Goal: Task Accomplishment & Management: Use online tool/utility

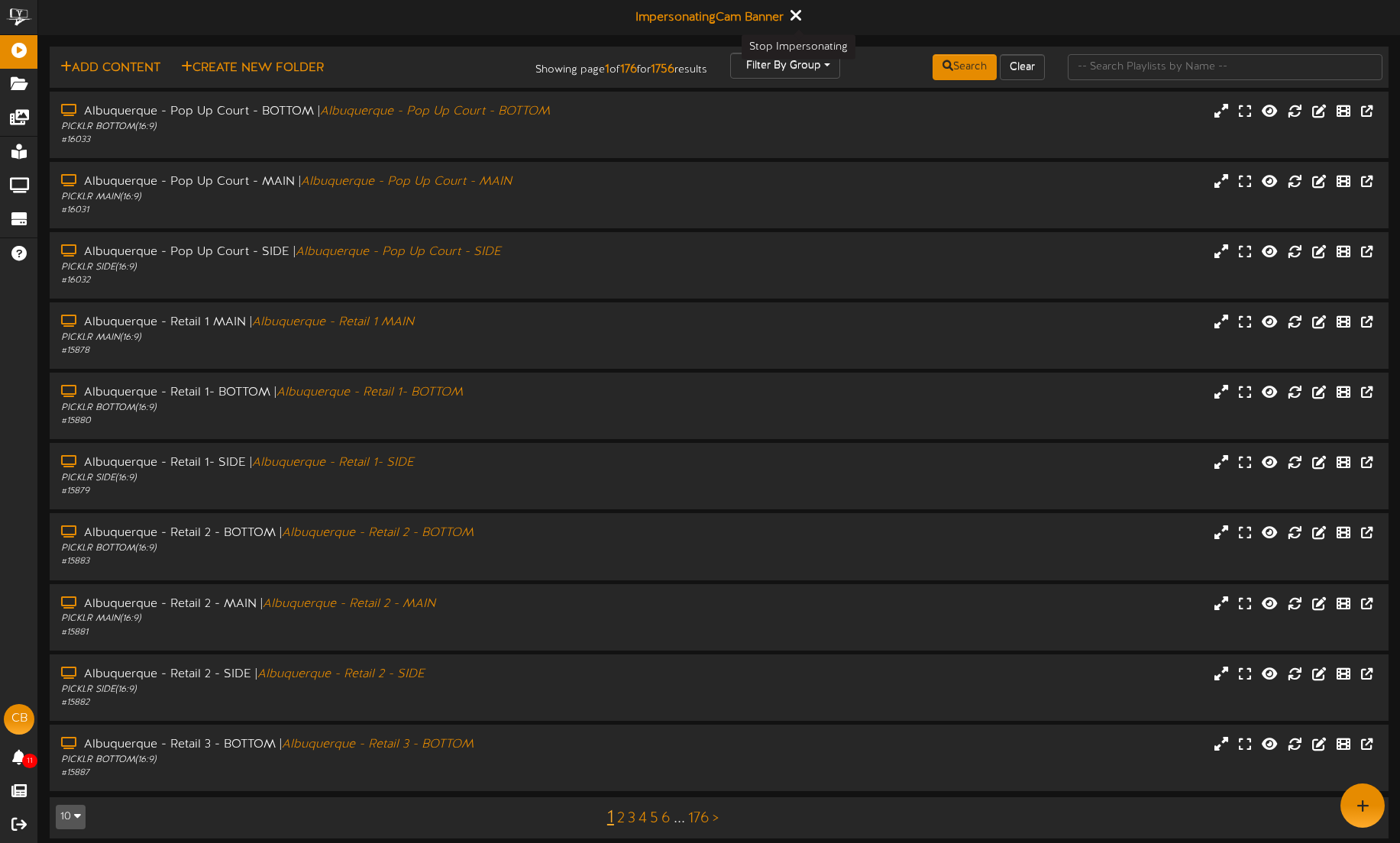
click at [800, 12] on icon at bounding box center [795, 15] width 10 height 16
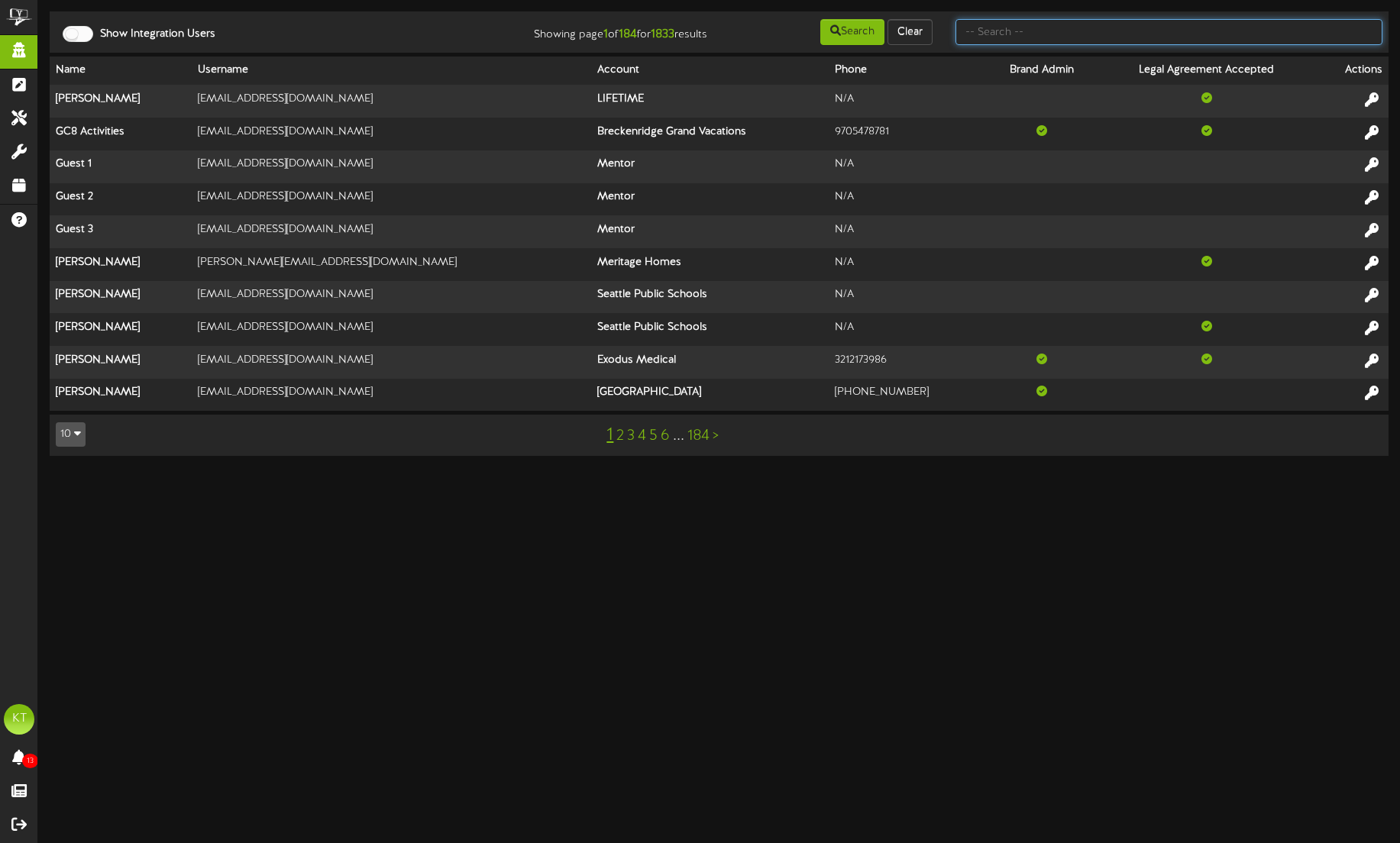
click at [1067, 35] on input "text" at bounding box center [1169, 32] width 427 height 26
type input "dms"
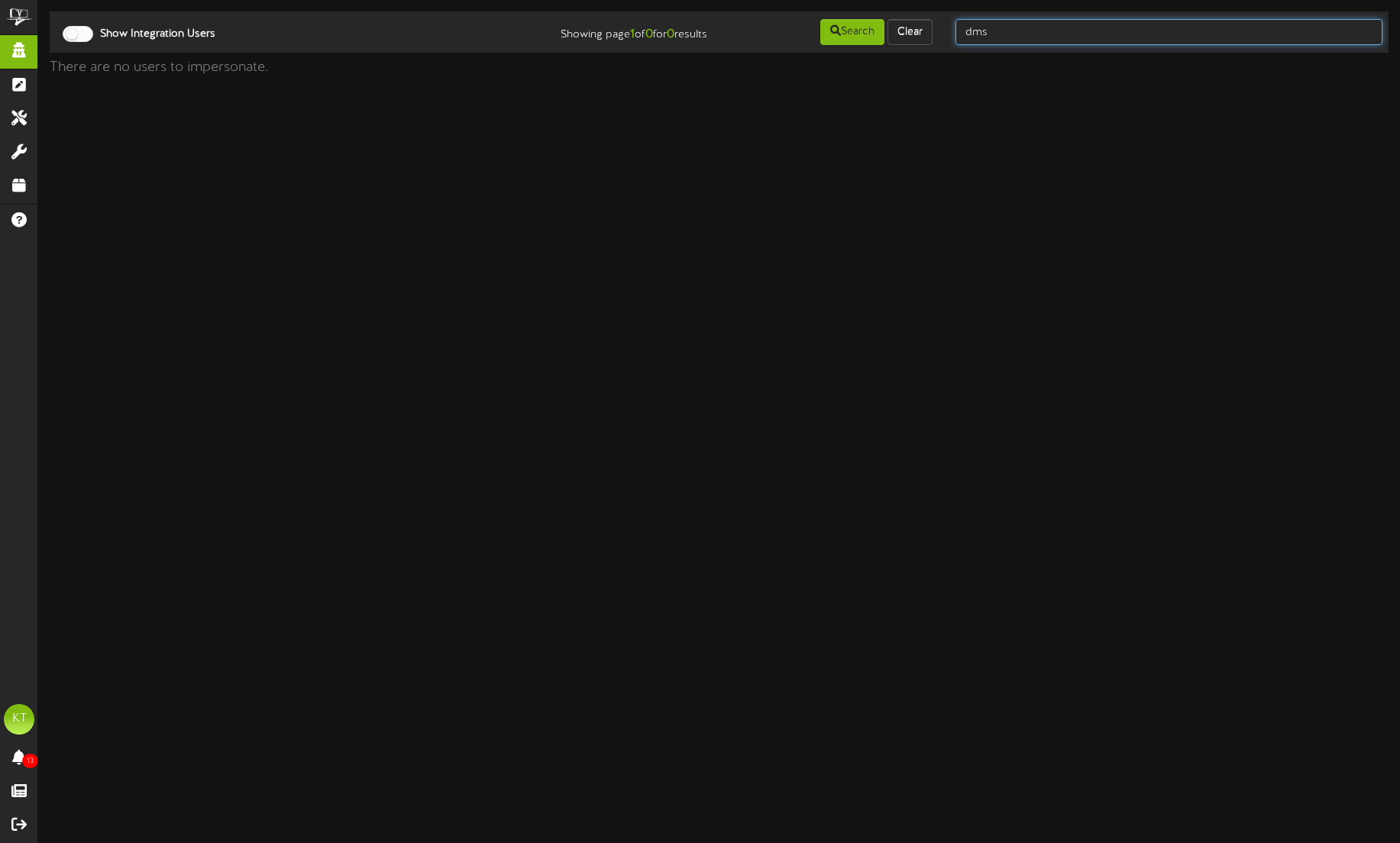
click at [1008, 32] on input "dms" at bounding box center [1169, 32] width 427 height 26
type input "[PERSON_NAME]"
click at [1020, 34] on input "[PERSON_NAME]" at bounding box center [1169, 32] width 427 height 26
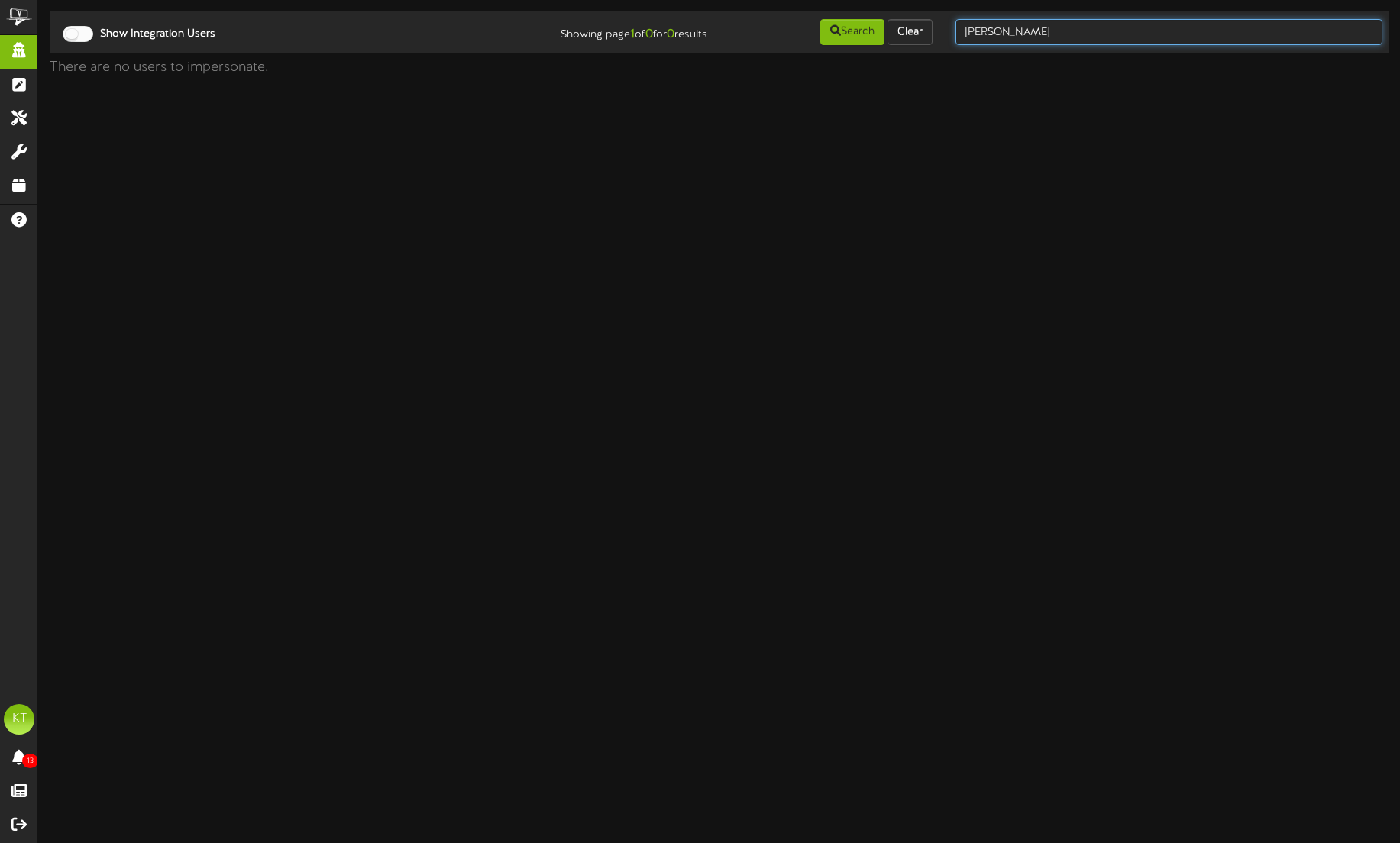
click at [1020, 34] on input "[PERSON_NAME]" at bounding box center [1169, 32] width 427 height 26
type input "[PERSON_NAME]"
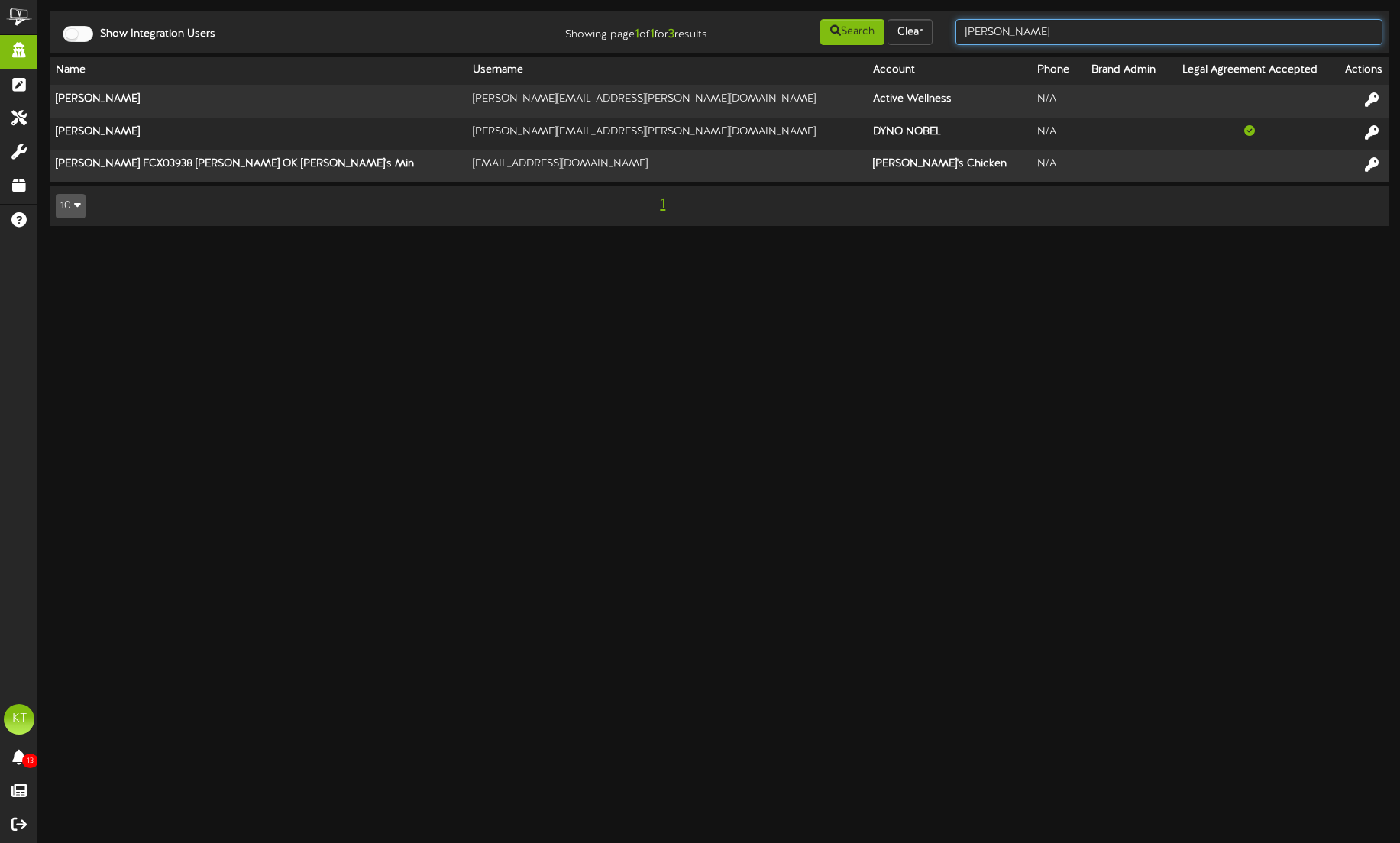
click at [1010, 35] on input "[PERSON_NAME]" at bounding box center [1169, 32] width 427 height 26
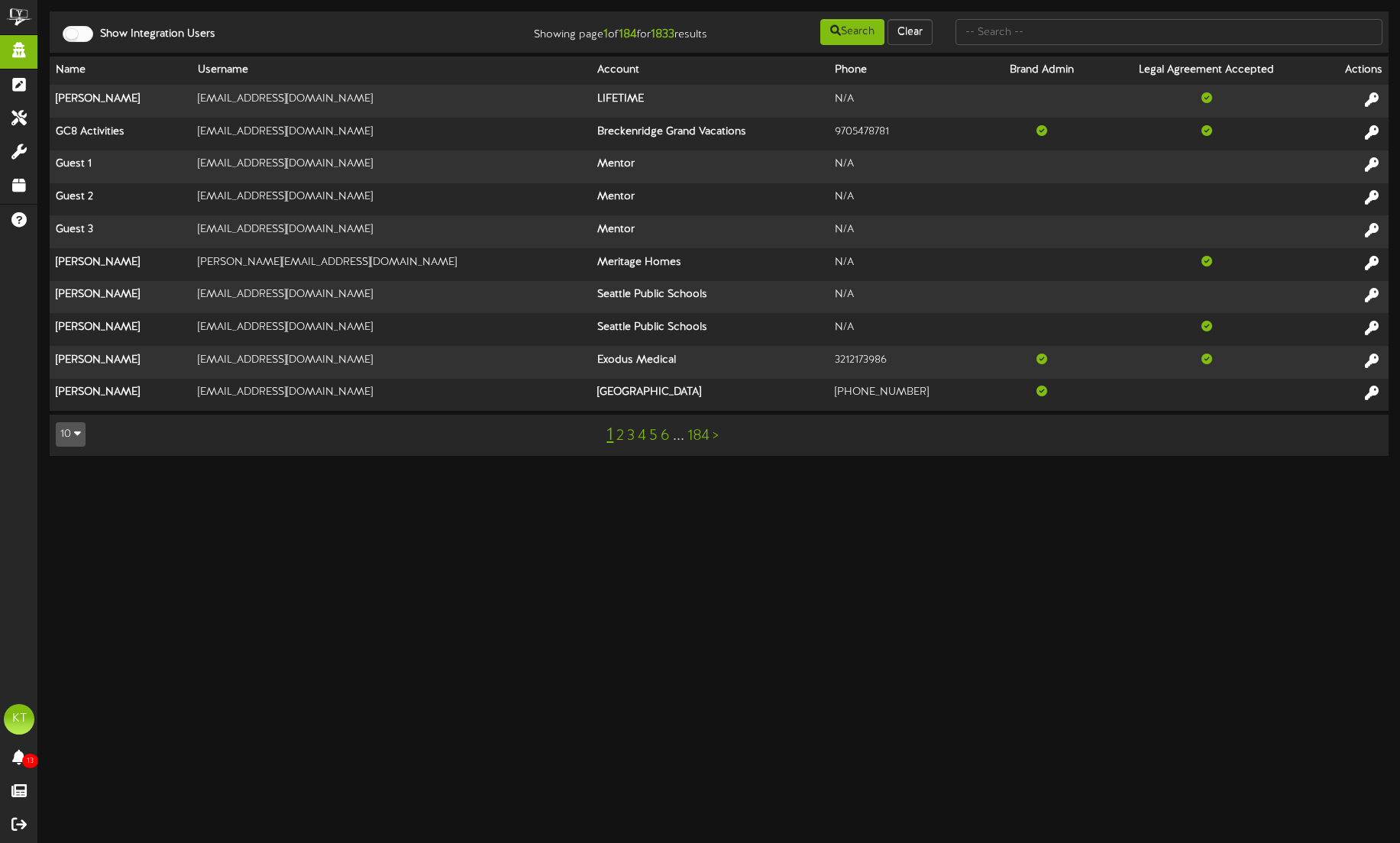
click at [155, 471] on html "ChannelValet Impersonate Content Portal System Tools Misc Tools Audit Records H…" at bounding box center [700, 235] width 1400 height 471
click at [359, 471] on html "ChannelValet Impersonate Content Portal System Tools Misc Tools Audit Records H…" at bounding box center [700, 235] width 1400 height 471
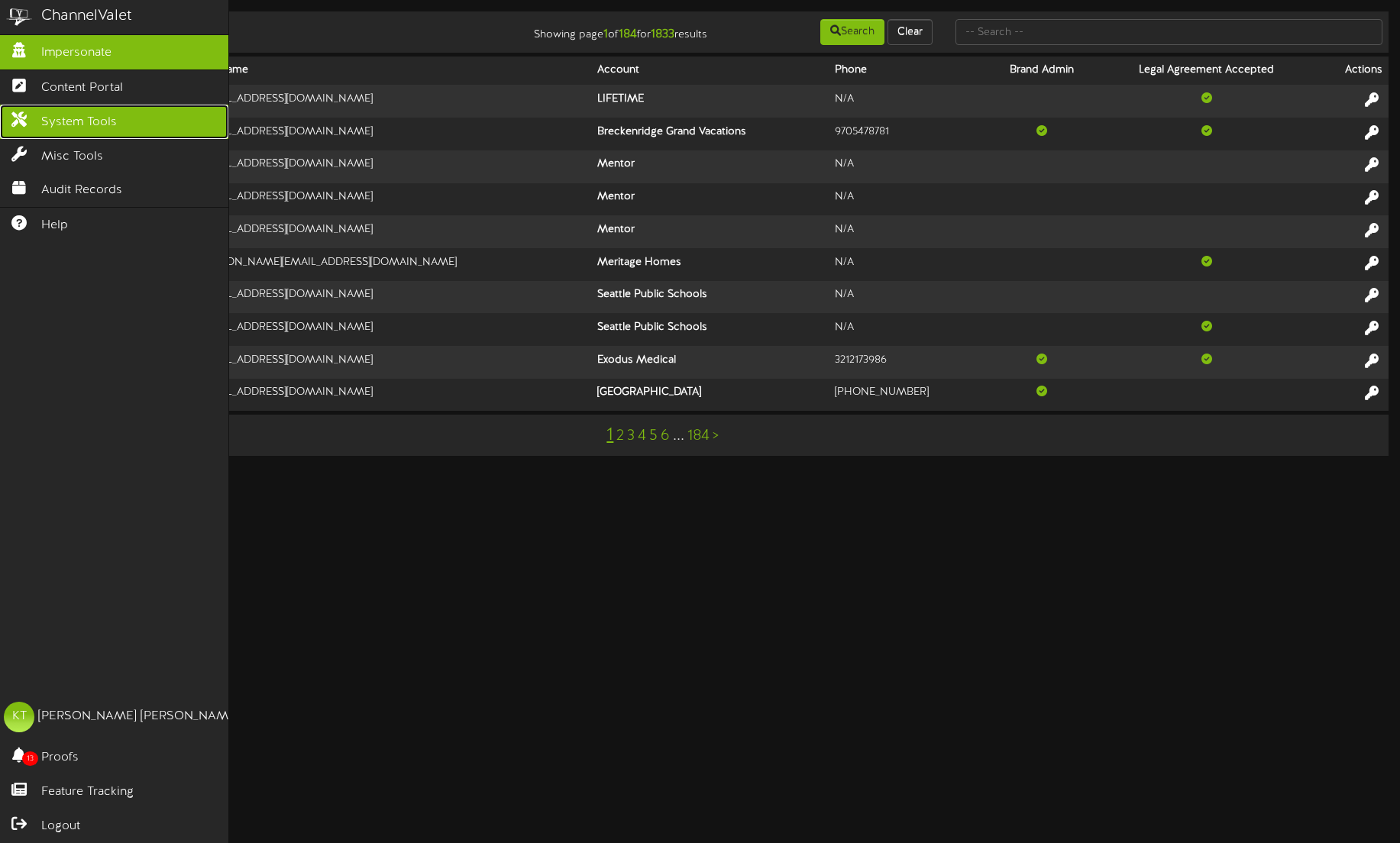
click at [76, 119] on span "System Tools" at bounding box center [79, 122] width 76 height 17
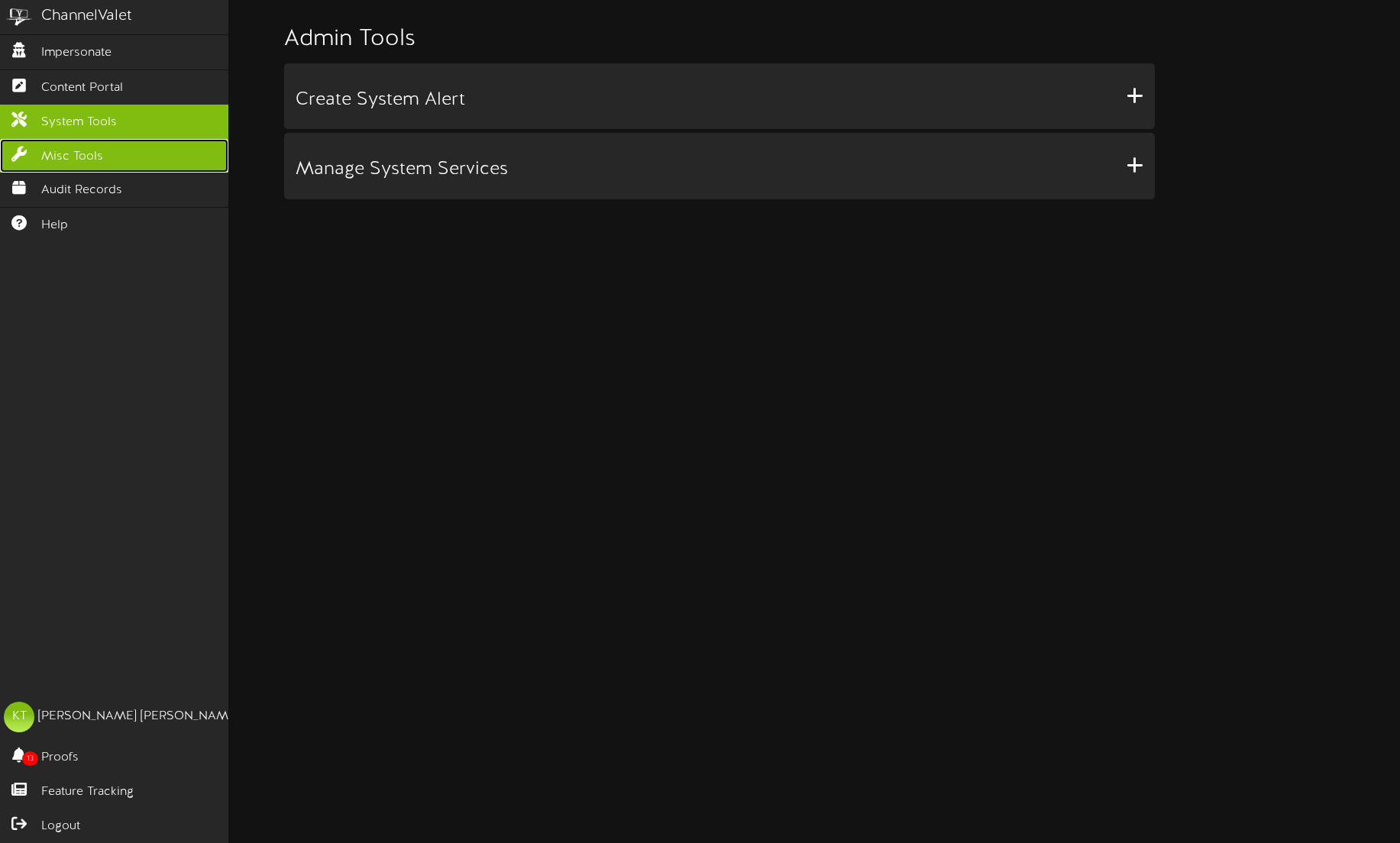
click at [90, 154] on span "Misc Tools" at bounding box center [72, 156] width 62 height 17
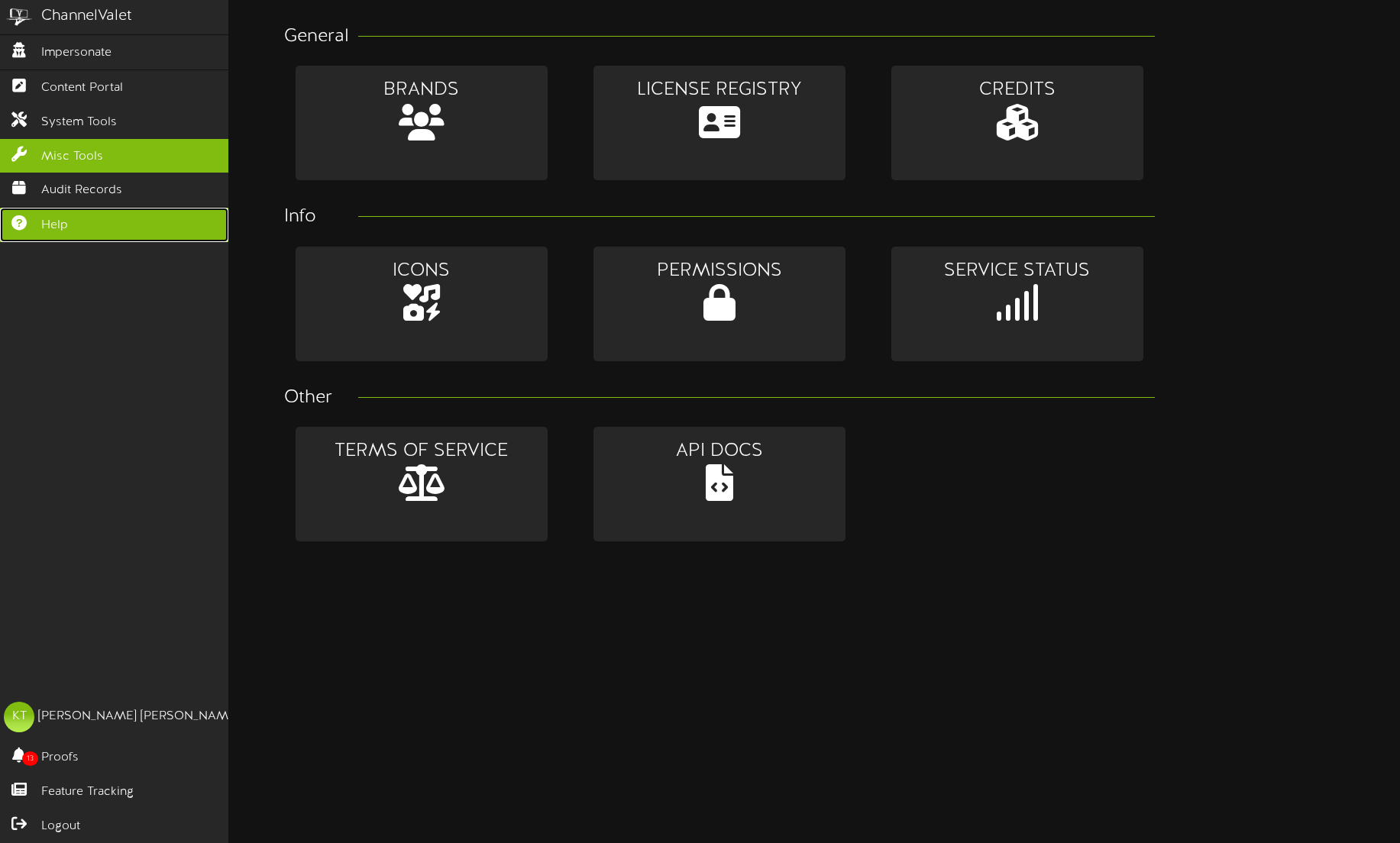
click at [67, 219] on link "Help" at bounding box center [114, 225] width 229 height 35
click at [39, 310] on div "ChannelValet Impersonate Content Portal System Tools Misc Tools Audit Records H…" at bounding box center [114, 421] width 229 height 843
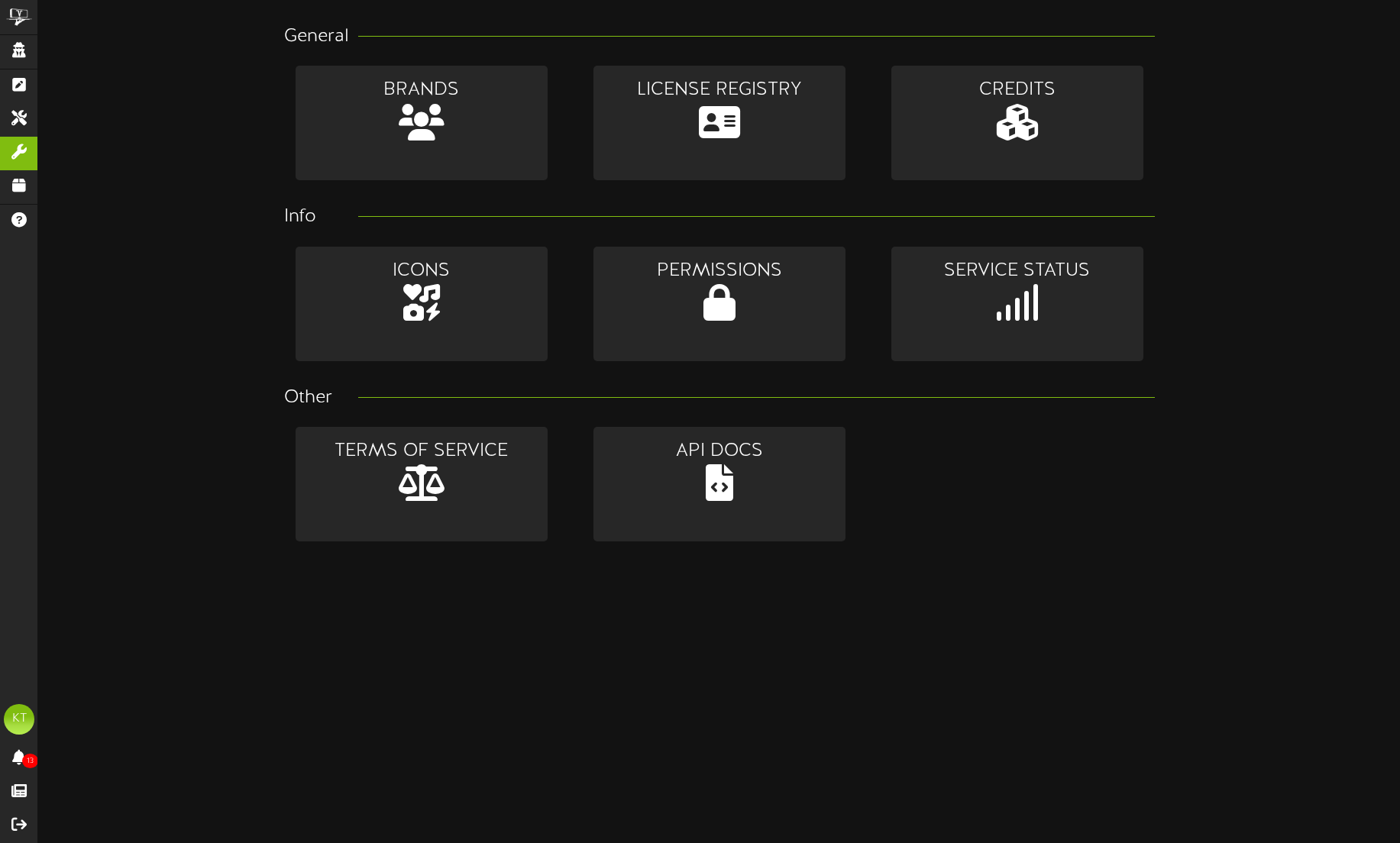
click at [541, 553] on html "ChannelValet Impersonate Content Portal System Tools Misc Tools Audit Records H…" at bounding box center [700, 276] width 1400 height 553
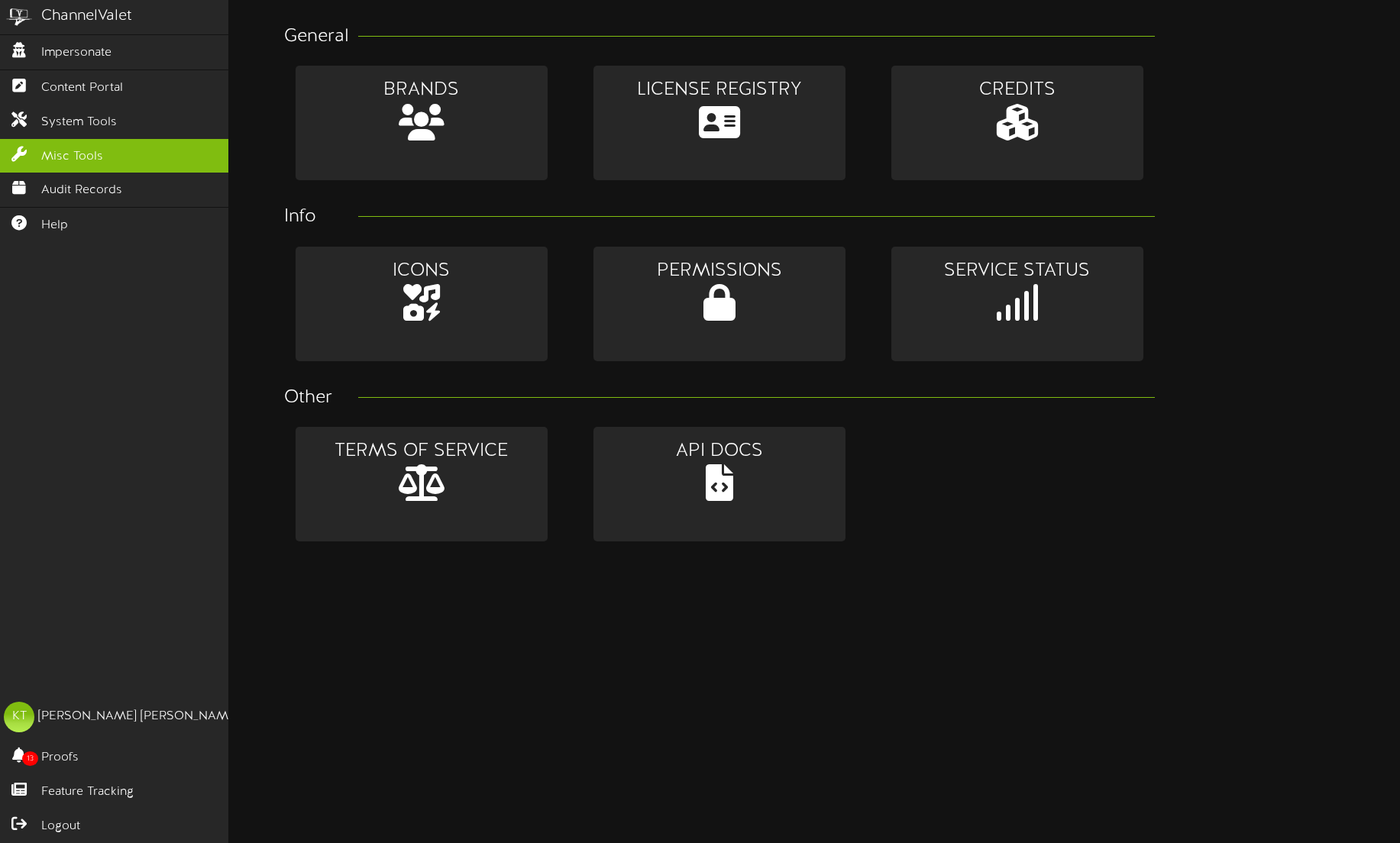
click at [93, 288] on div "ChannelValet Impersonate Content Portal System Tools Misc Tools Audit Records H…" at bounding box center [114, 421] width 229 height 843
click at [58, 719] on div "[PERSON_NAME]" at bounding box center [138, 716] width 201 height 17
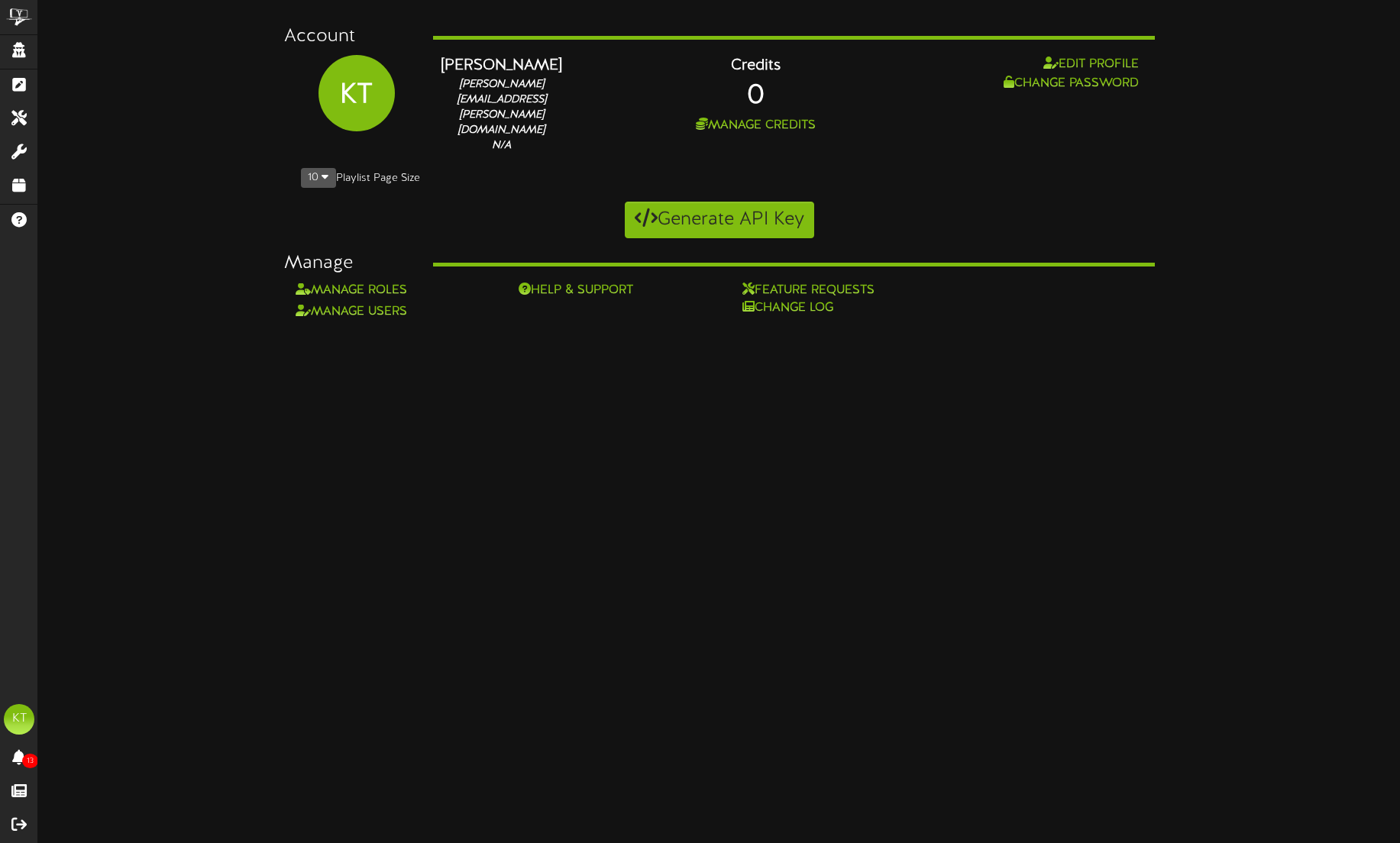
click at [499, 321] on html "ChannelValet Impersonate Content Portal System Tools Misc Tools Audit Records H…" at bounding box center [700, 160] width 1400 height 321
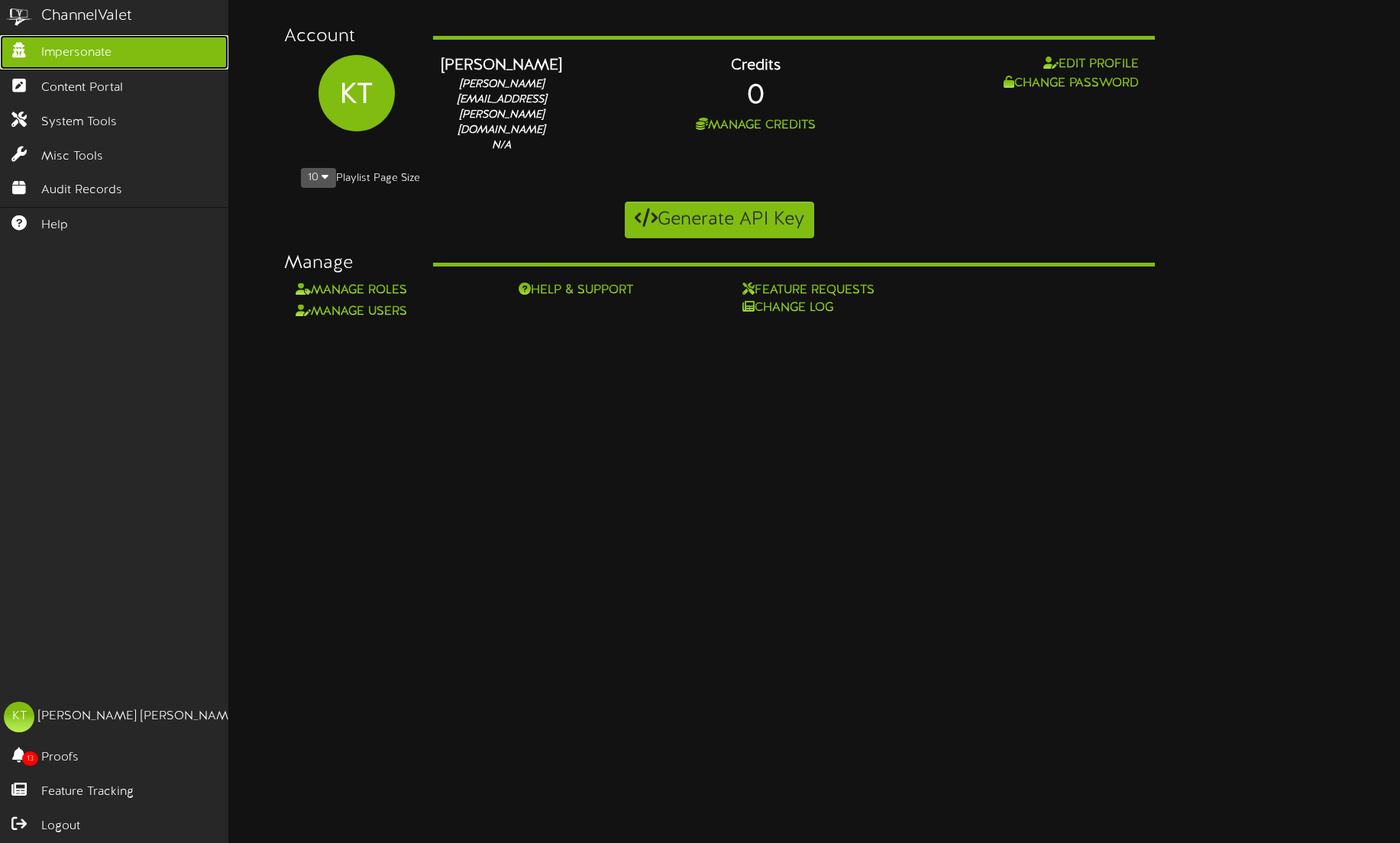
click at [80, 55] on span "Impersonate" at bounding box center [76, 53] width 70 height 17
